Goal: Task Accomplishment & Management: Manage account settings

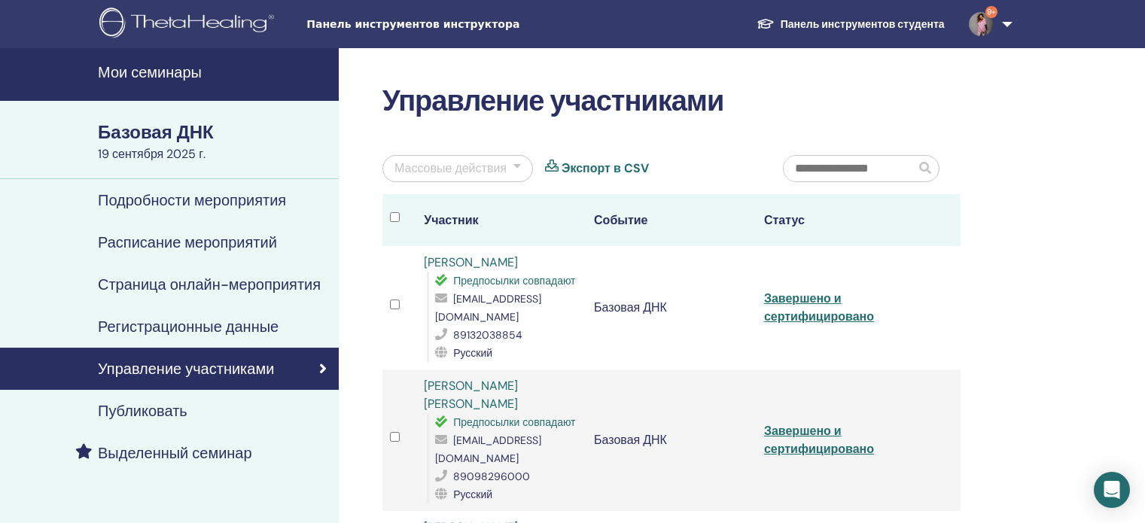
scroll to position [75, 0]
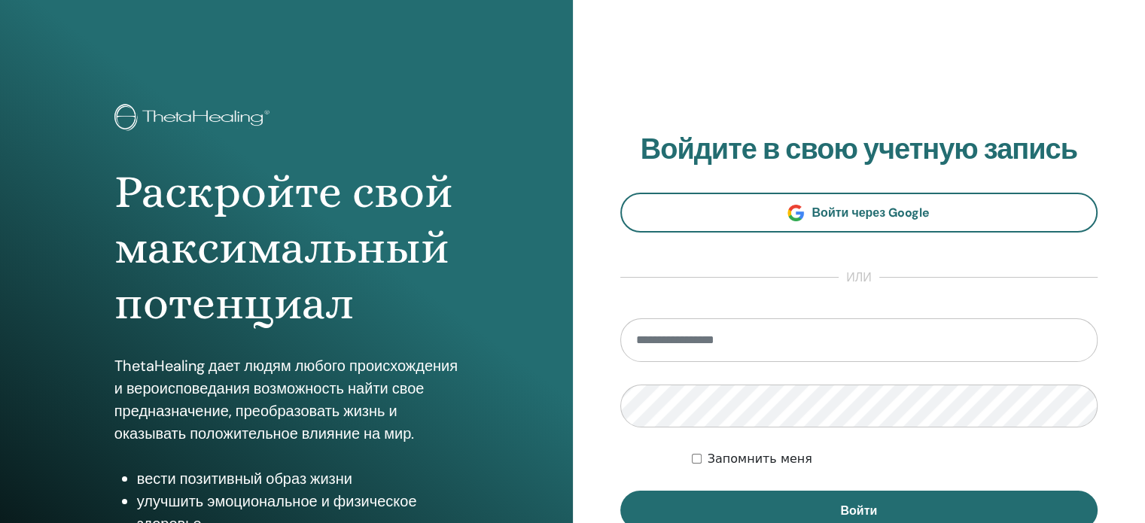
click at [681, 345] on input "email" at bounding box center [859, 340] width 478 height 44
type input "**********"
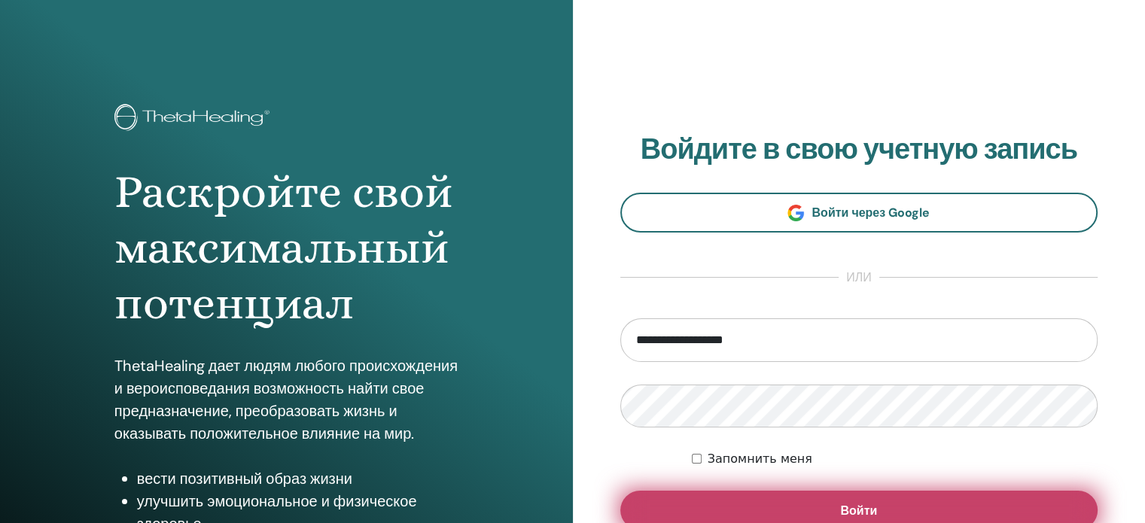
click at [718, 499] on button "Войти" at bounding box center [859, 510] width 478 height 39
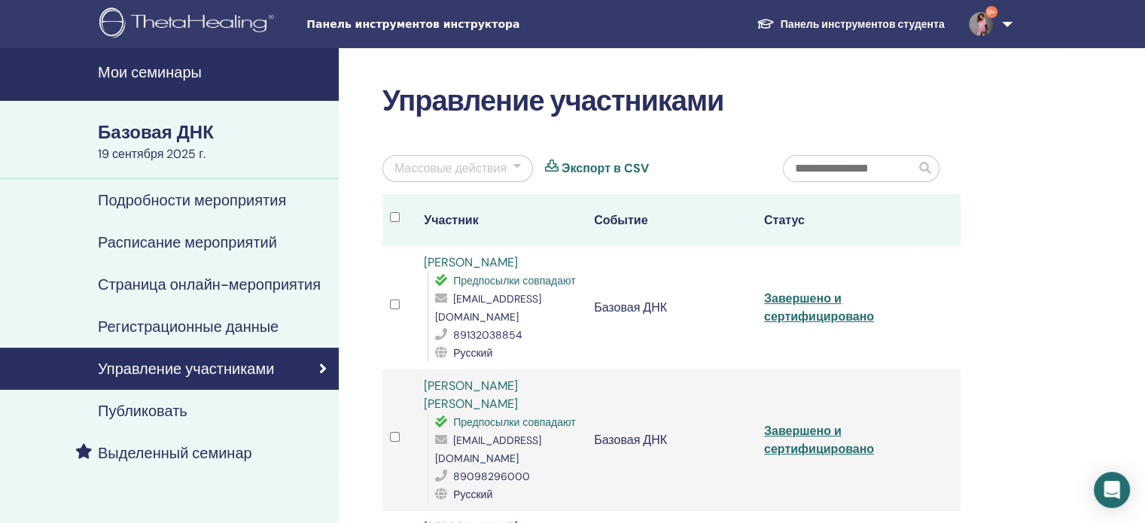
click at [154, 70] on font "Мои семинары" at bounding box center [150, 72] width 104 height 20
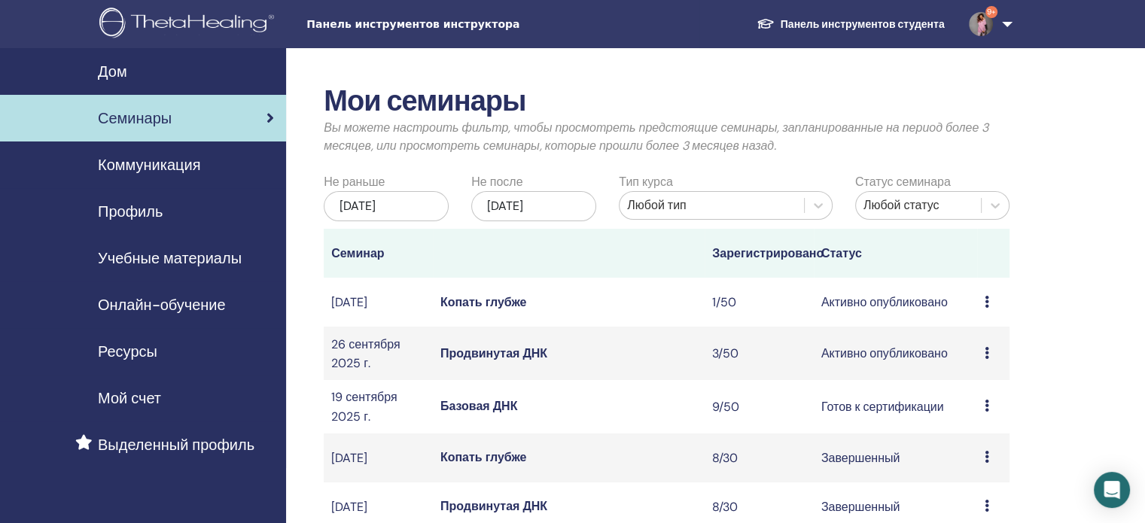
click at [495, 361] on font "Продвинутая ДНК" at bounding box center [493, 354] width 107 height 16
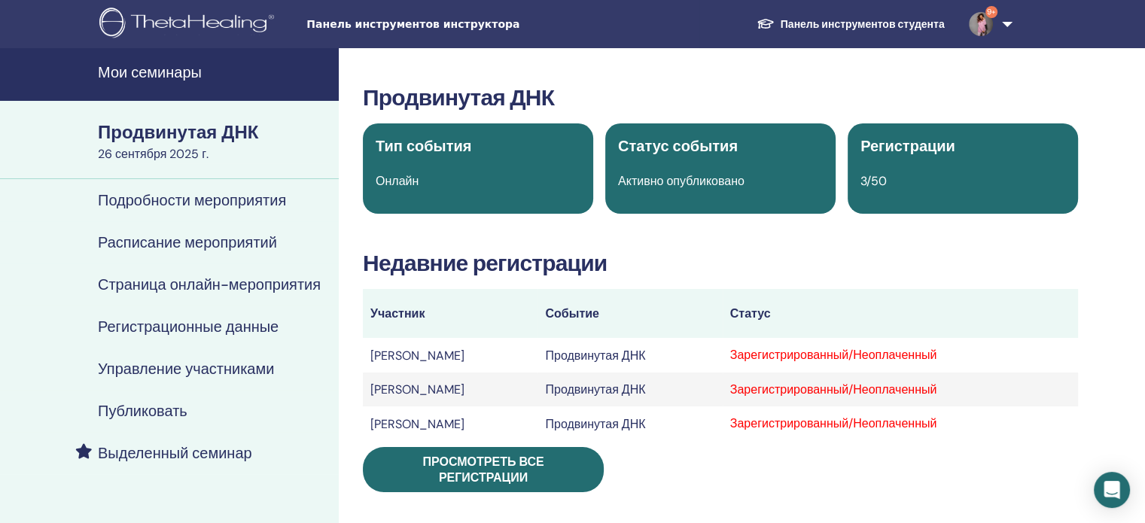
scroll to position [75, 0]
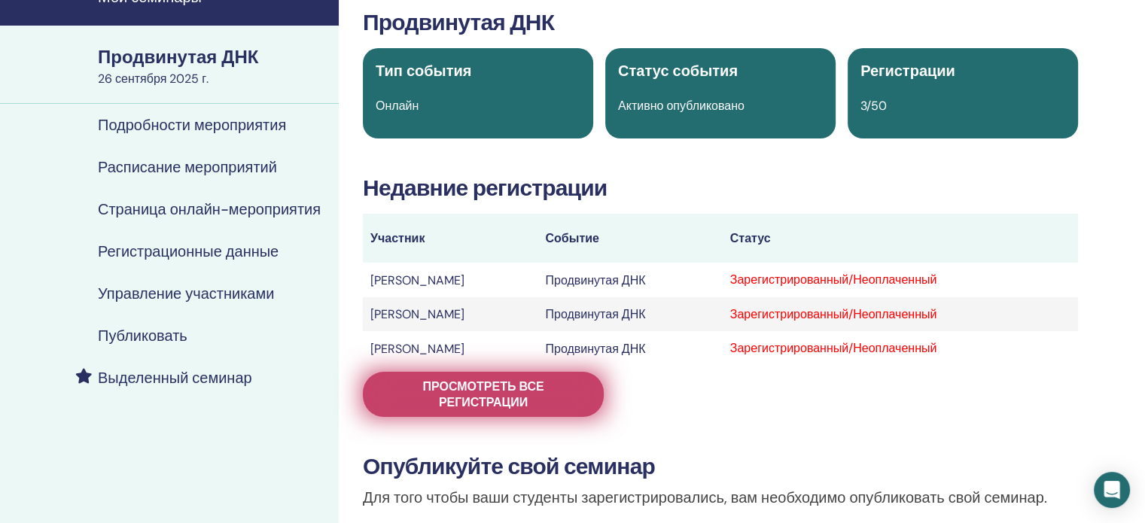
click at [485, 387] on font "Просмотреть все регистрации" at bounding box center [482, 395] width 121 height 32
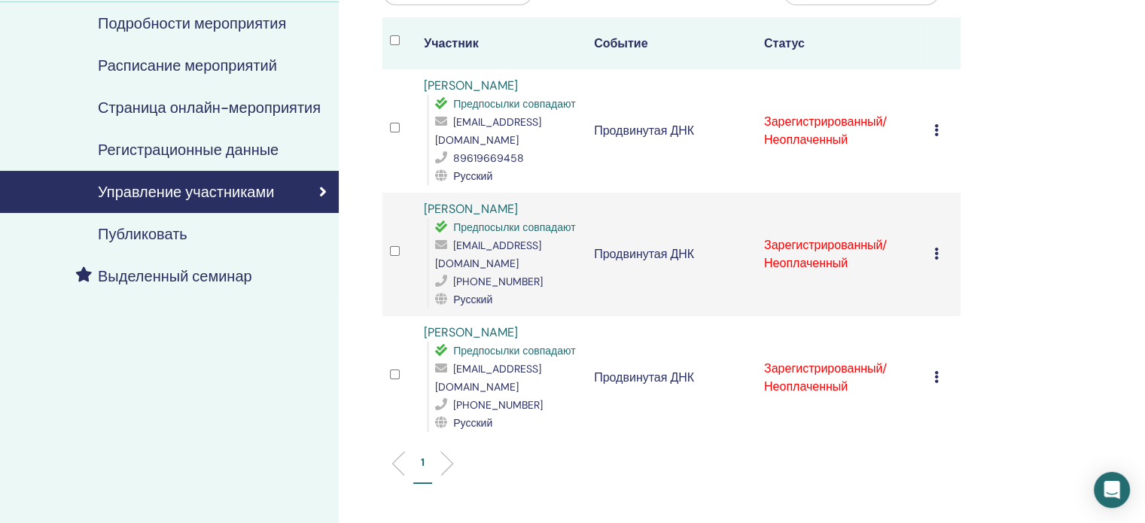
scroll to position [151, 0]
